Goal: Navigation & Orientation: Understand site structure

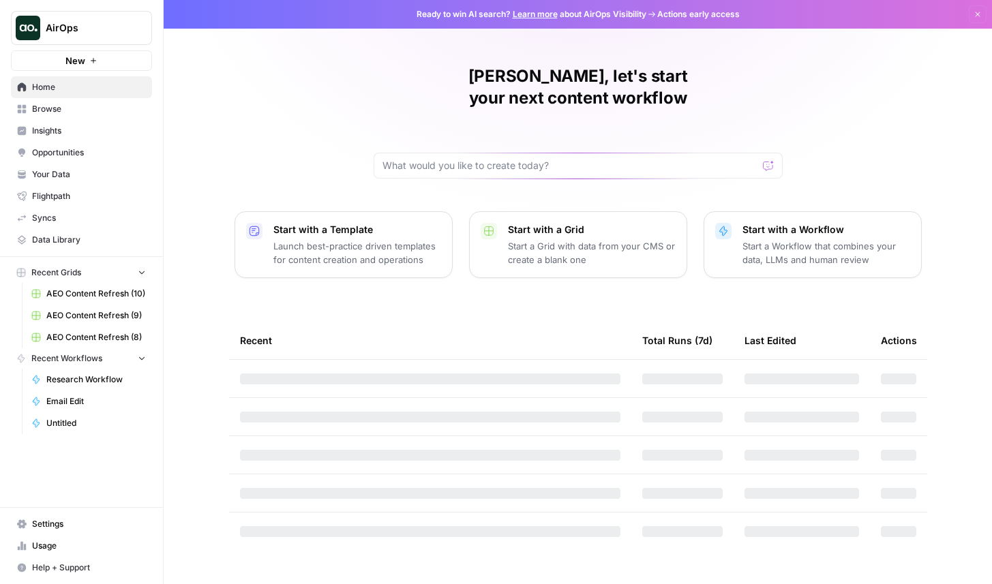
click at [111, 131] on span "Insights" at bounding box center [89, 131] width 114 height 12
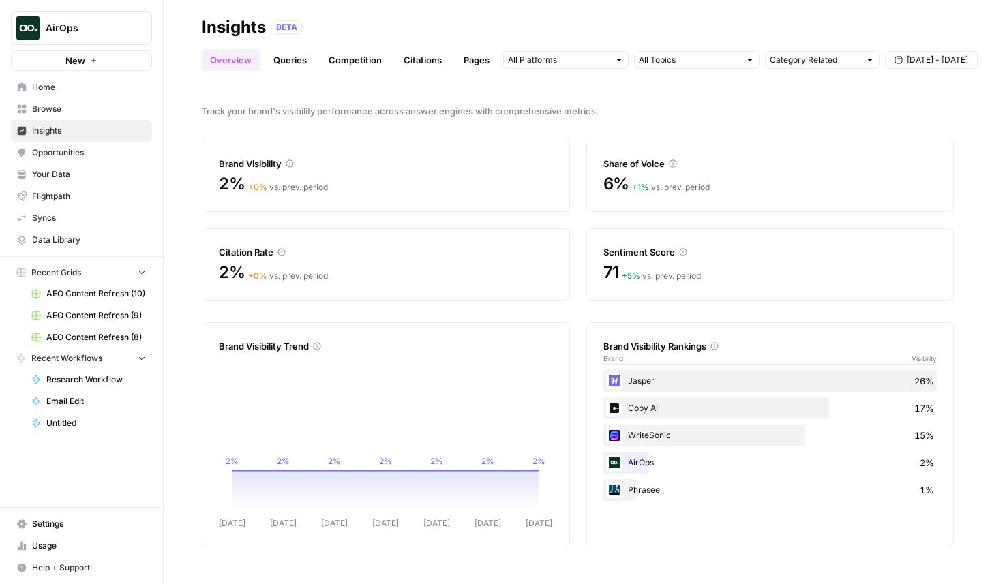
click at [293, 62] on link "Queries" at bounding box center [290, 60] width 50 height 22
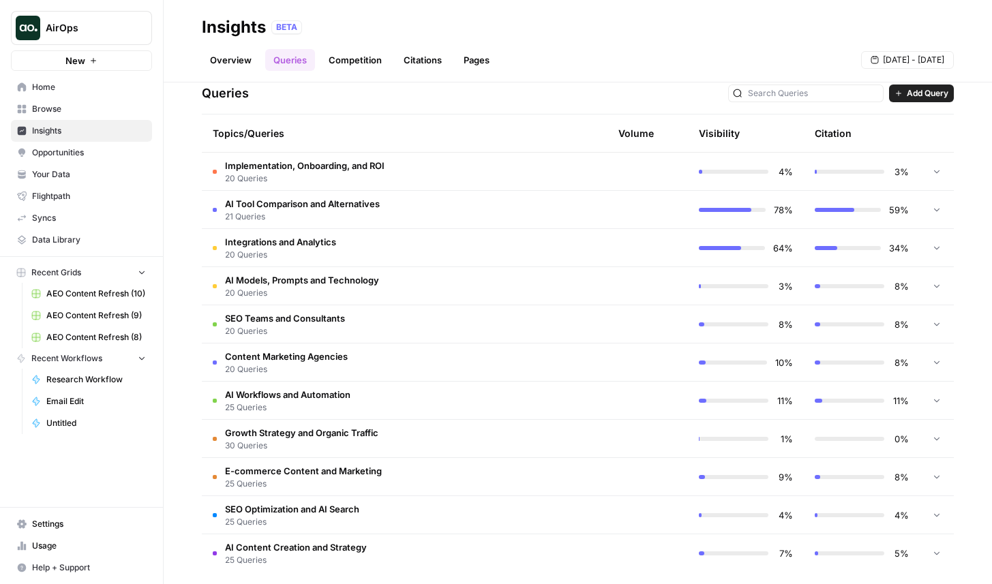
scroll to position [297, 0]
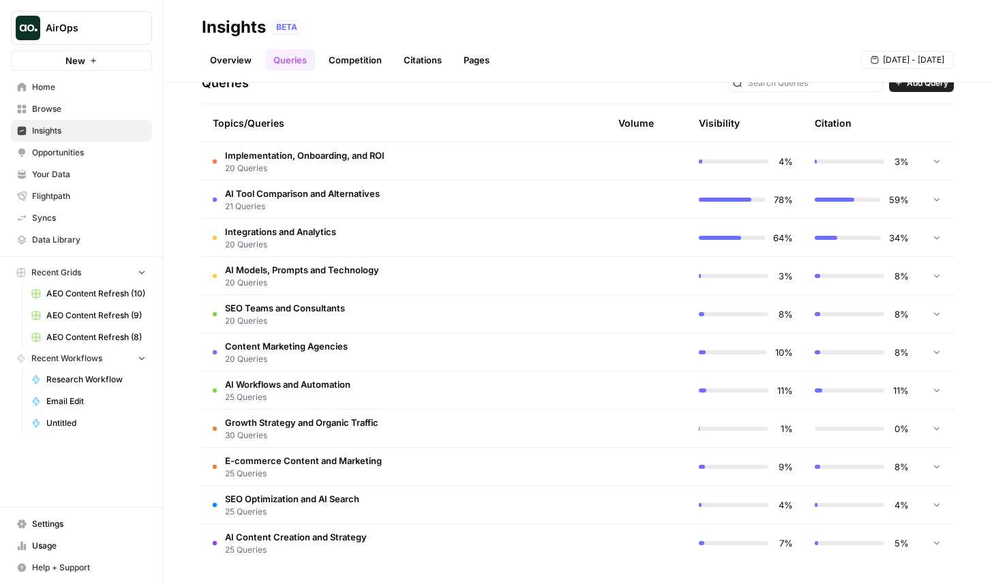
click at [599, 289] on td at bounding box center [637, 276] width 102 height 38
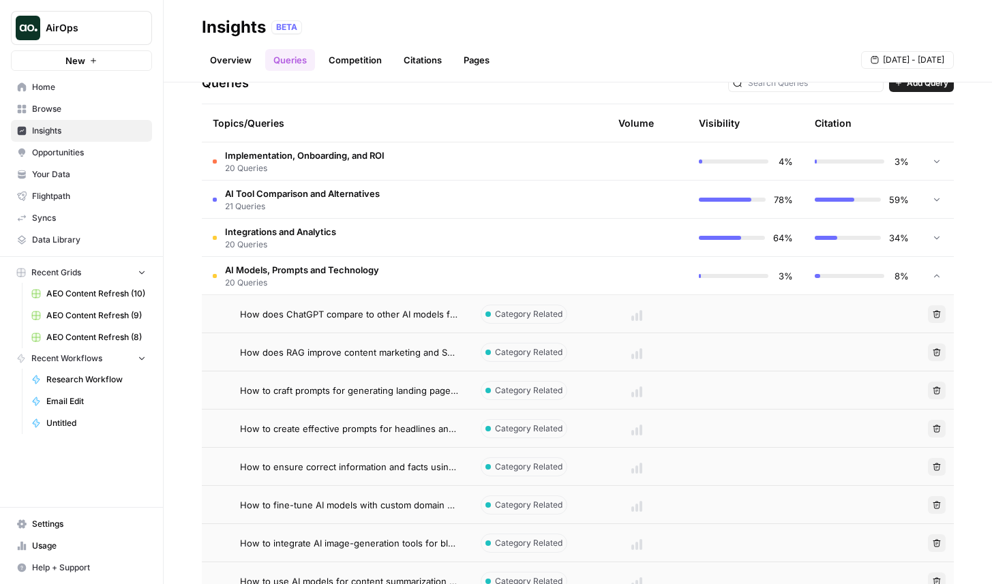
click at [603, 275] on td at bounding box center [637, 276] width 102 height 38
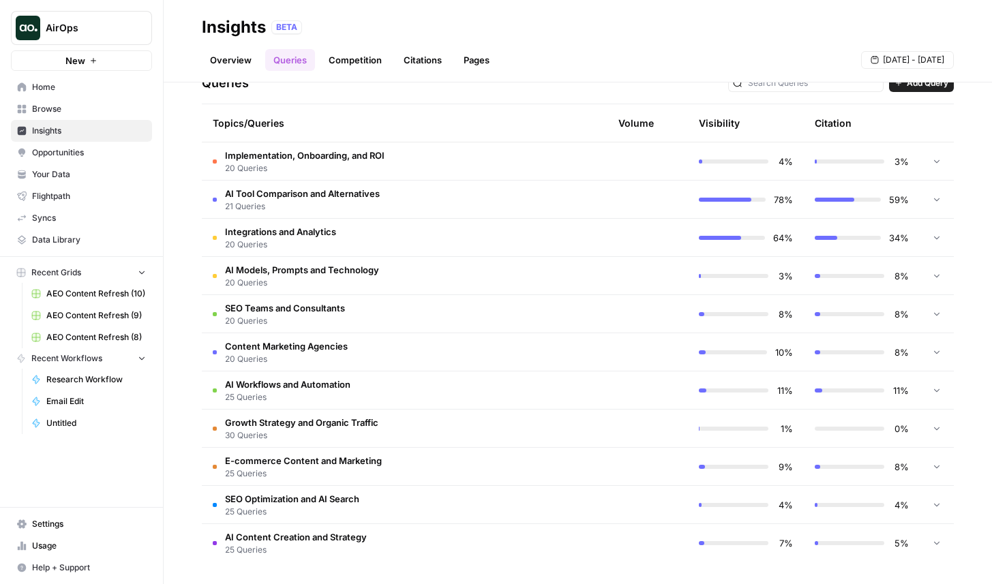
click at [603, 275] on td at bounding box center [637, 276] width 102 height 38
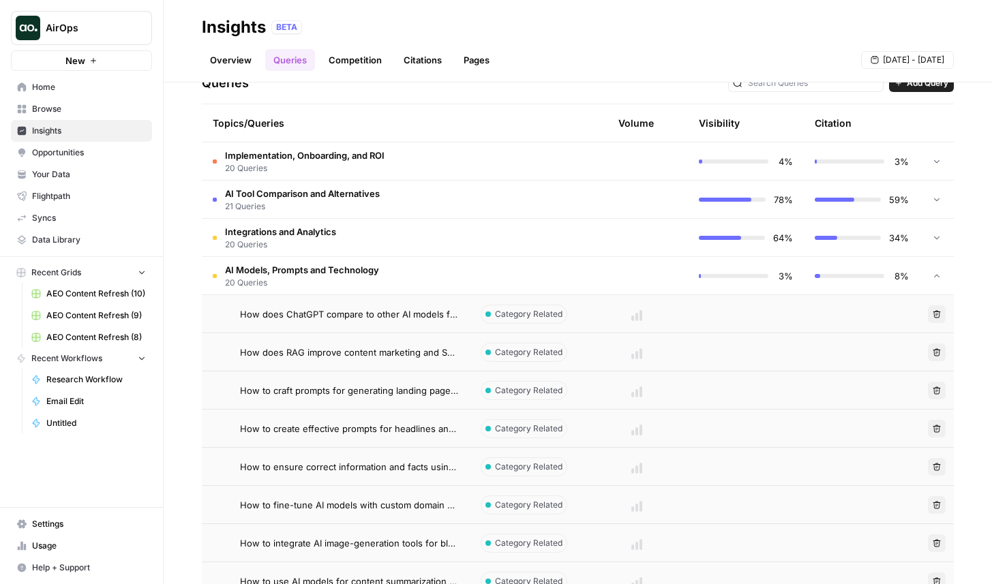
click at [355, 63] on link "Competition" at bounding box center [355, 60] width 70 height 22
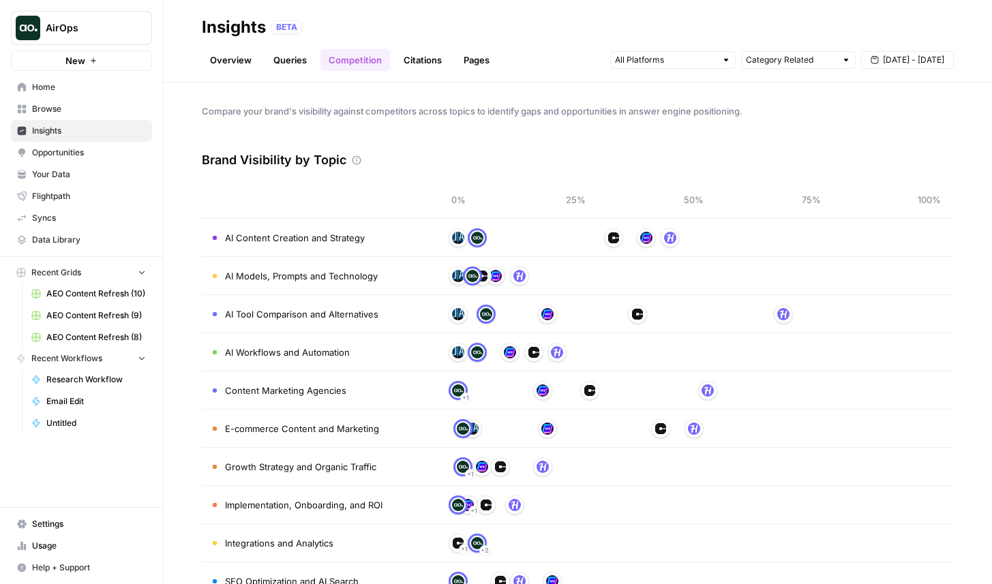
click at [353, 276] on span "AI Models, Prompts and Technology" at bounding box center [301, 276] width 153 height 14
click at [282, 70] on link "Queries" at bounding box center [290, 60] width 50 height 22
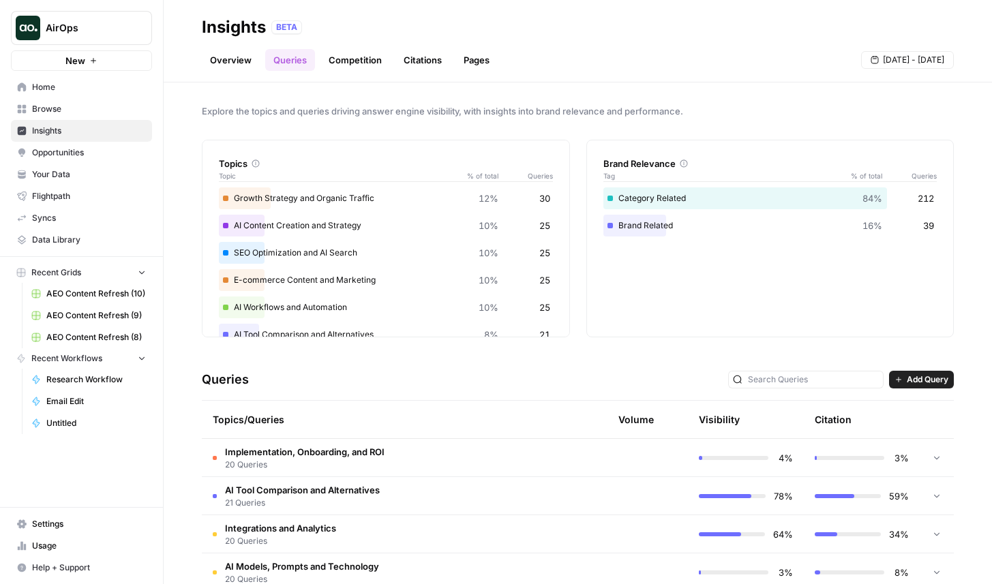
click at [561, 468] on td at bounding box center [528, 458] width 116 height 38
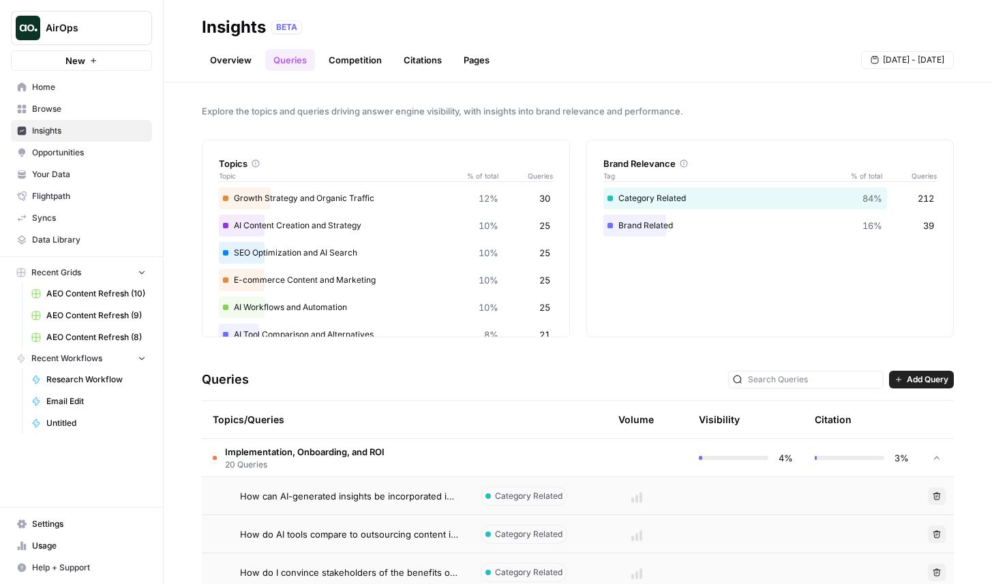
click at [541, 518] on td "Category Related" at bounding box center [528, 534] width 116 height 38
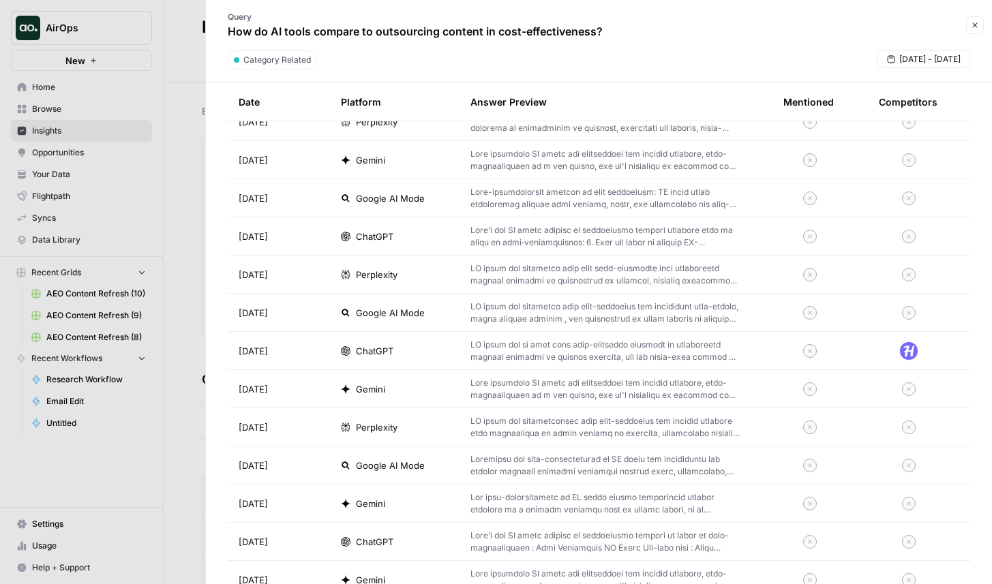
scroll to position [1840, 0]
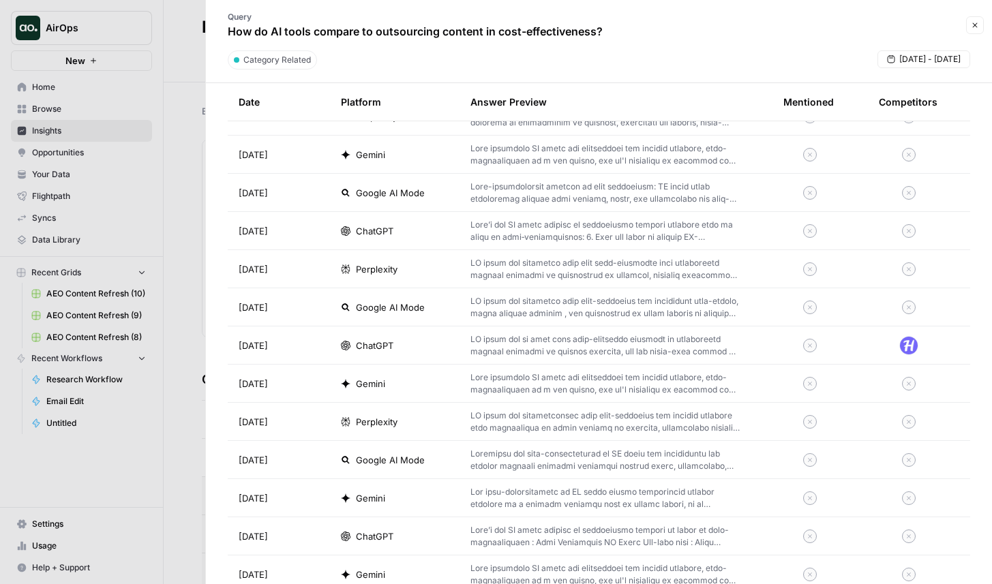
click at [974, 26] on icon "button" at bounding box center [975, 25] width 8 height 8
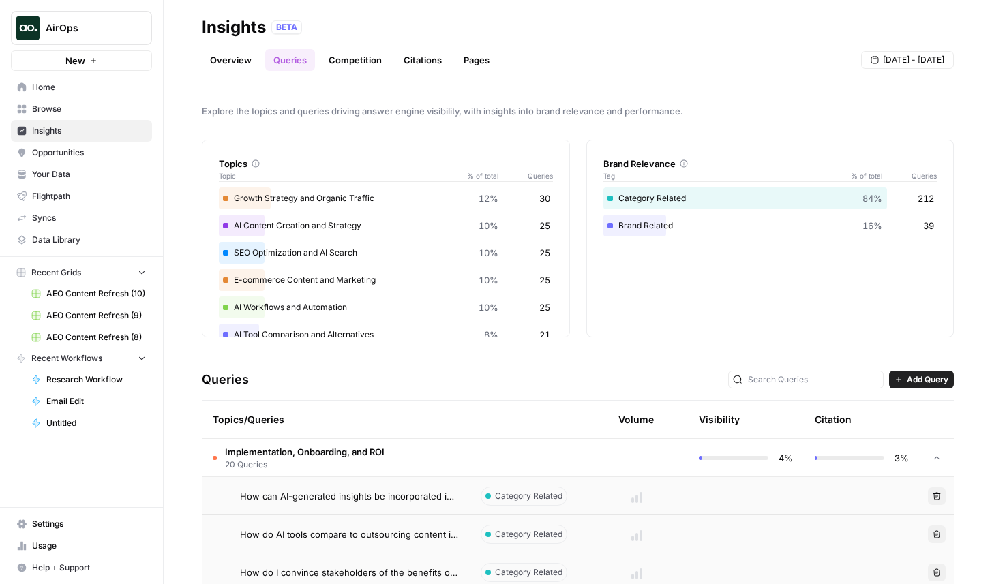
click at [483, 66] on link "Pages" at bounding box center [476, 60] width 42 height 22
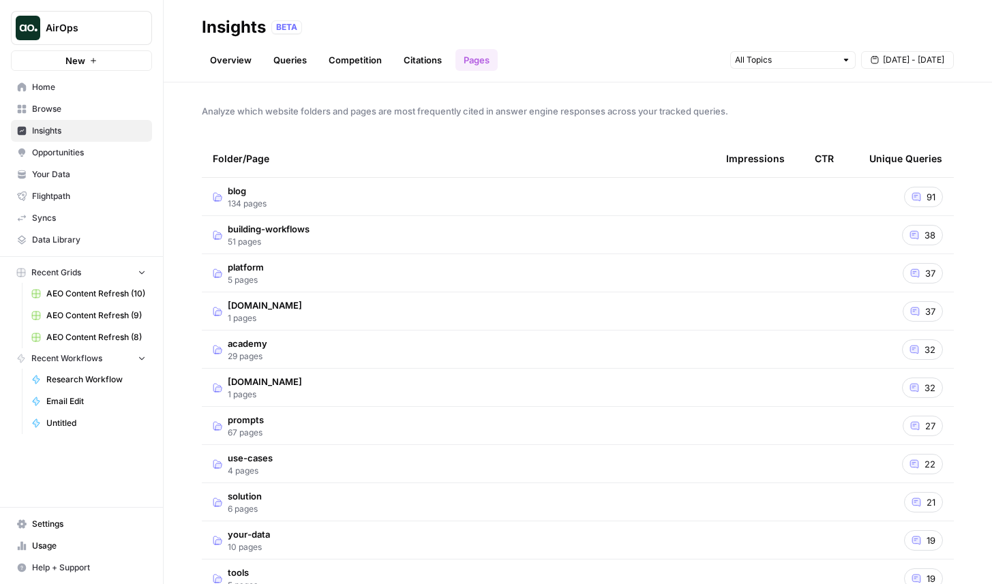
click at [413, 55] on link "Citations" at bounding box center [422, 60] width 55 height 22
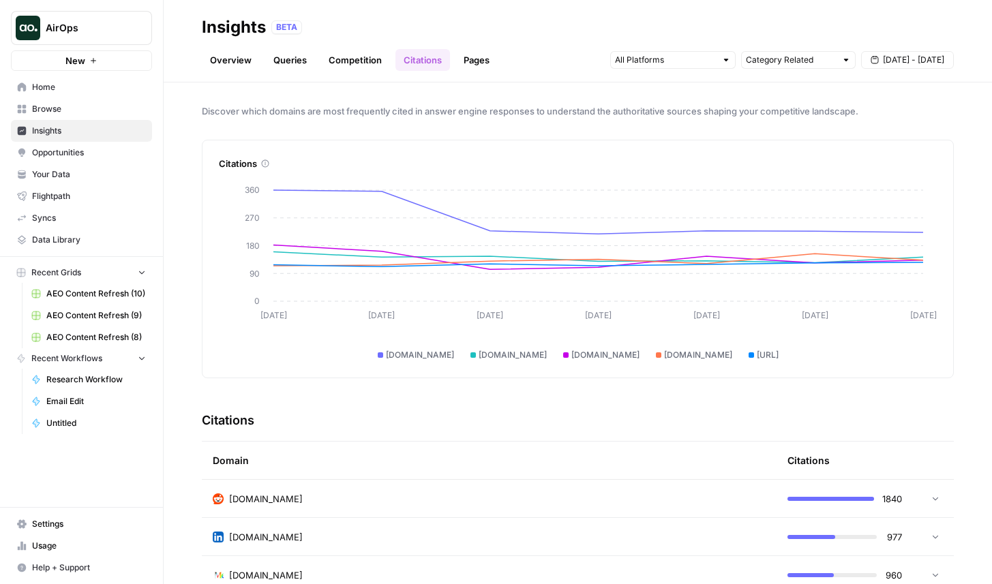
click at [340, 67] on link "Competition" at bounding box center [355, 60] width 70 height 22
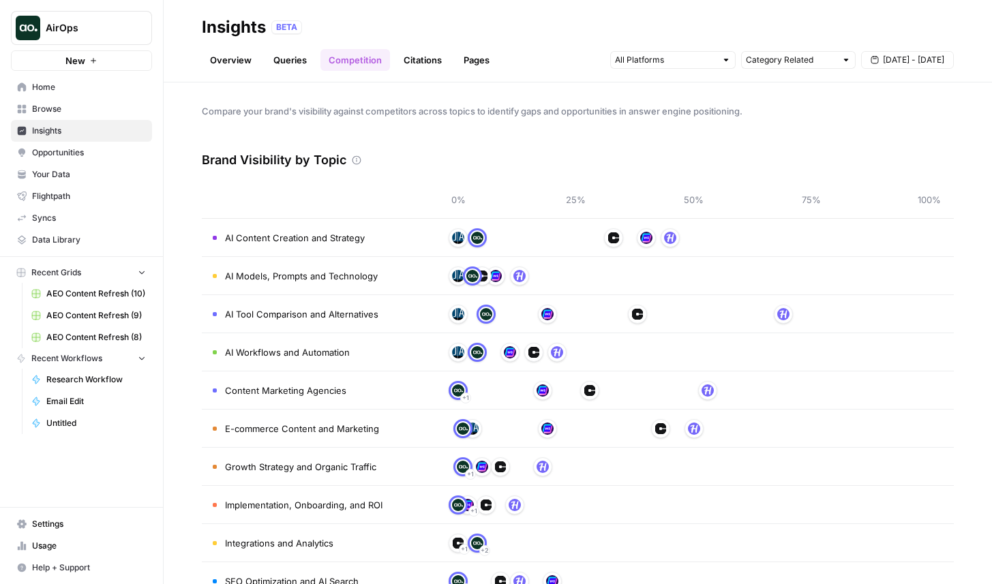
click at [270, 63] on link "Queries" at bounding box center [290, 60] width 50 height 22
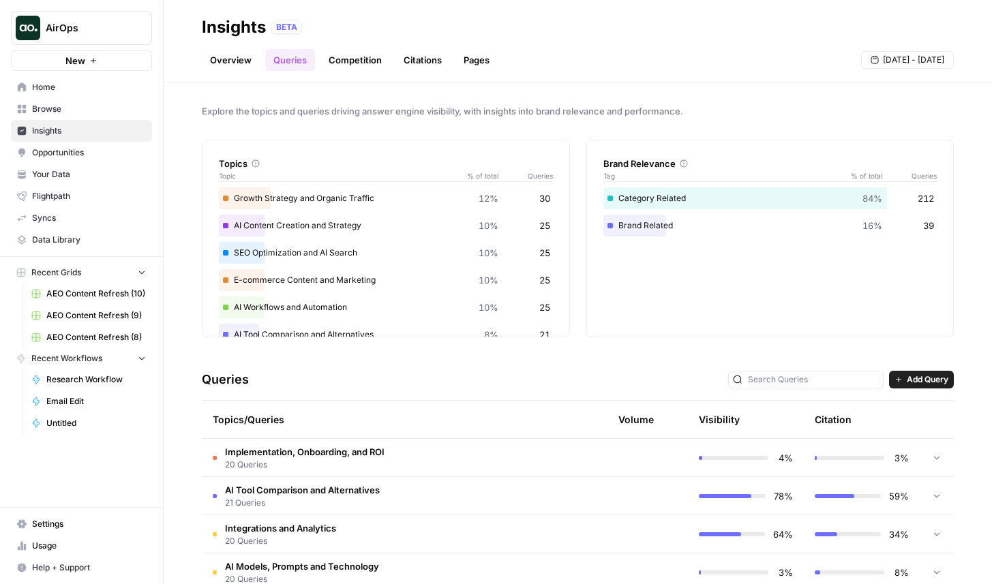
click at [221, 57] on link "Overview" at bounding box center [231, 60] width 58 height 22
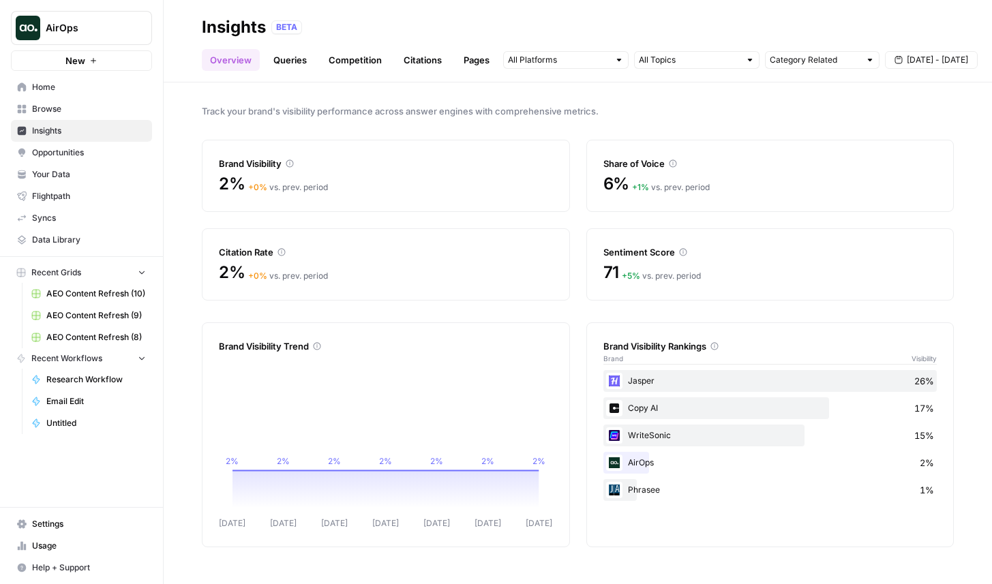
click at [306, 68] on link "Queries" at bounding box center [290, 60] width 50 height 22
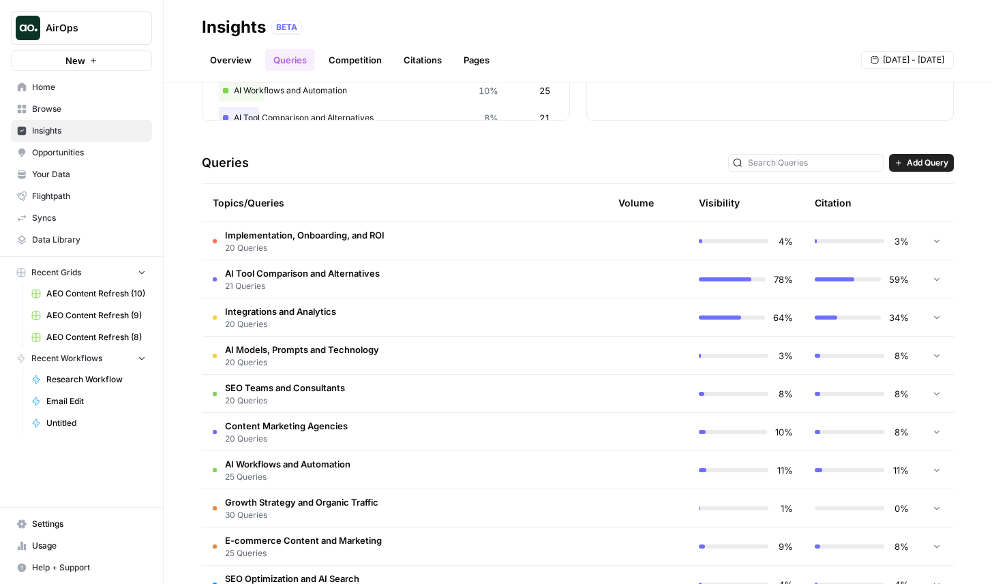
scroll to position [297, 0]
